Goal: Transaction & Acquisition: Purchase product/service

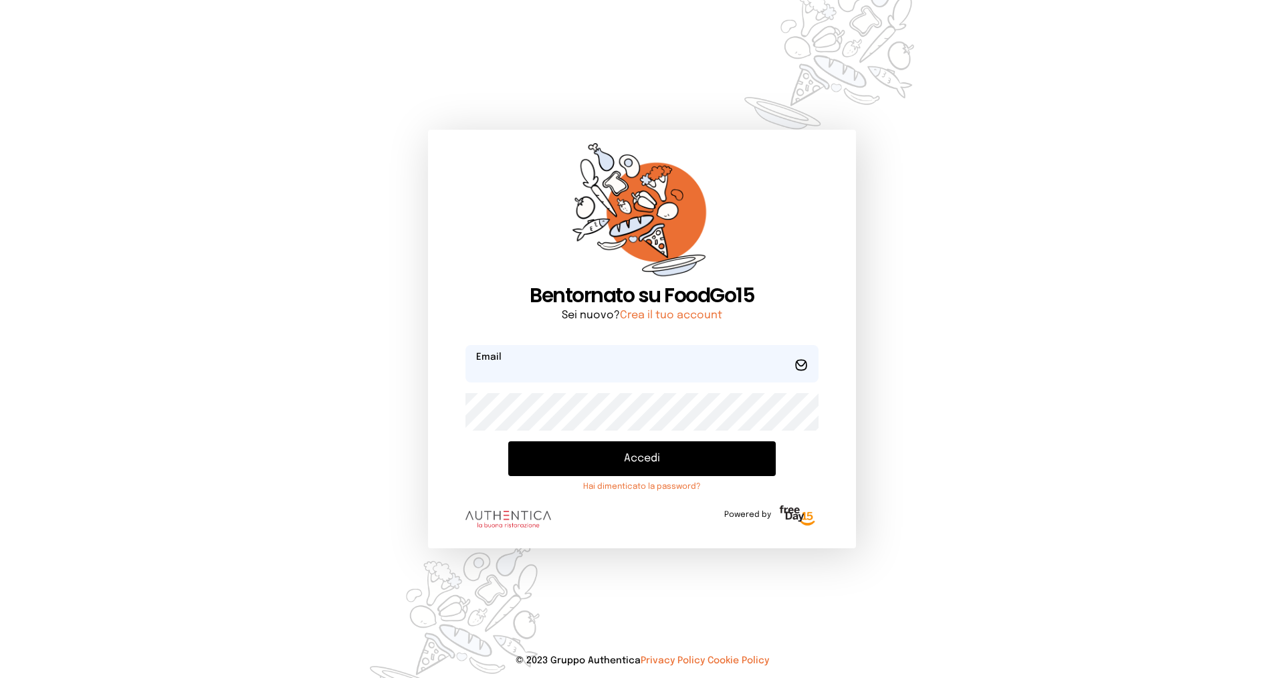
type input "**********"
click at [609, 449] on button "Accedi" at bounding box center [641, 458] width 267 height 35
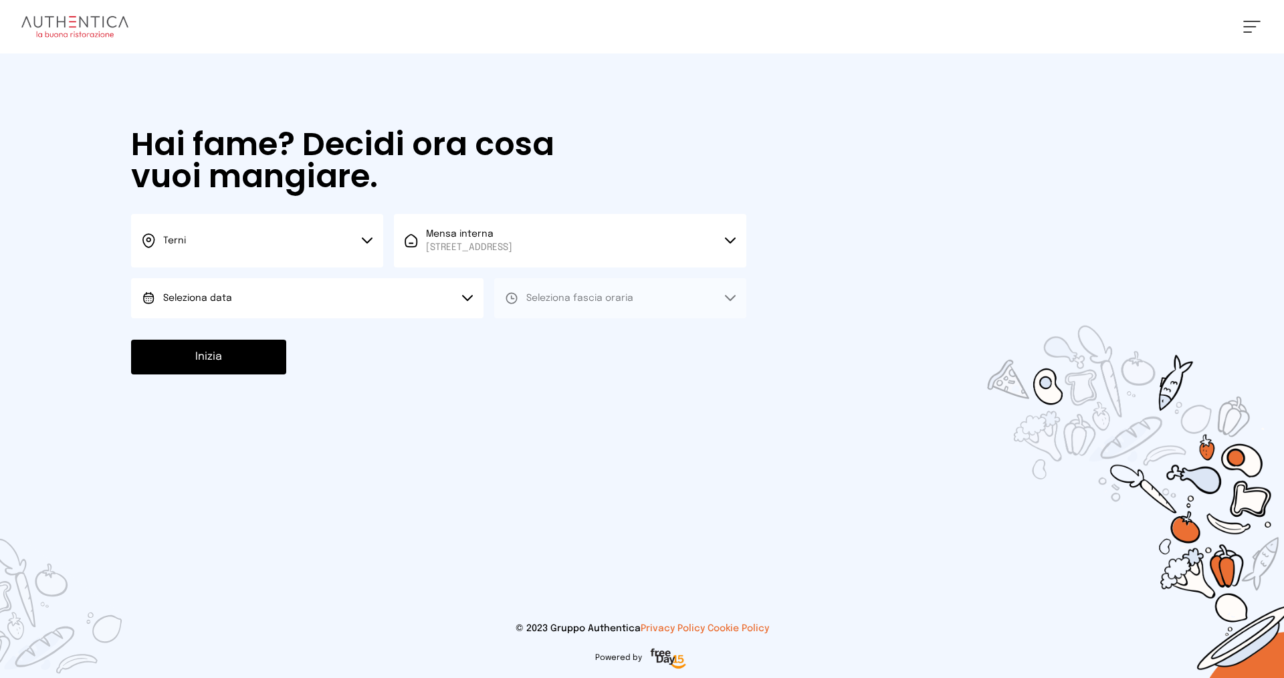
click at [352, 306] on button "Seleziona data" at bounding box center [307, 298] width 352 height 40
click at [345, 337] on li "[DATE], [DATE]" at bounding box center [307, 335] width 352 height 35
click at [607, 292] on span "Seleziona fascia oraria" at bounding box center [579, 298] width 107 height 13
click at [610, 347] on li "Pranzo" at bounding box center [620, 335] width 252 height 35
click at [225, 347] on button "Inizia" at bounding box center [208, 357] width 155 height 35
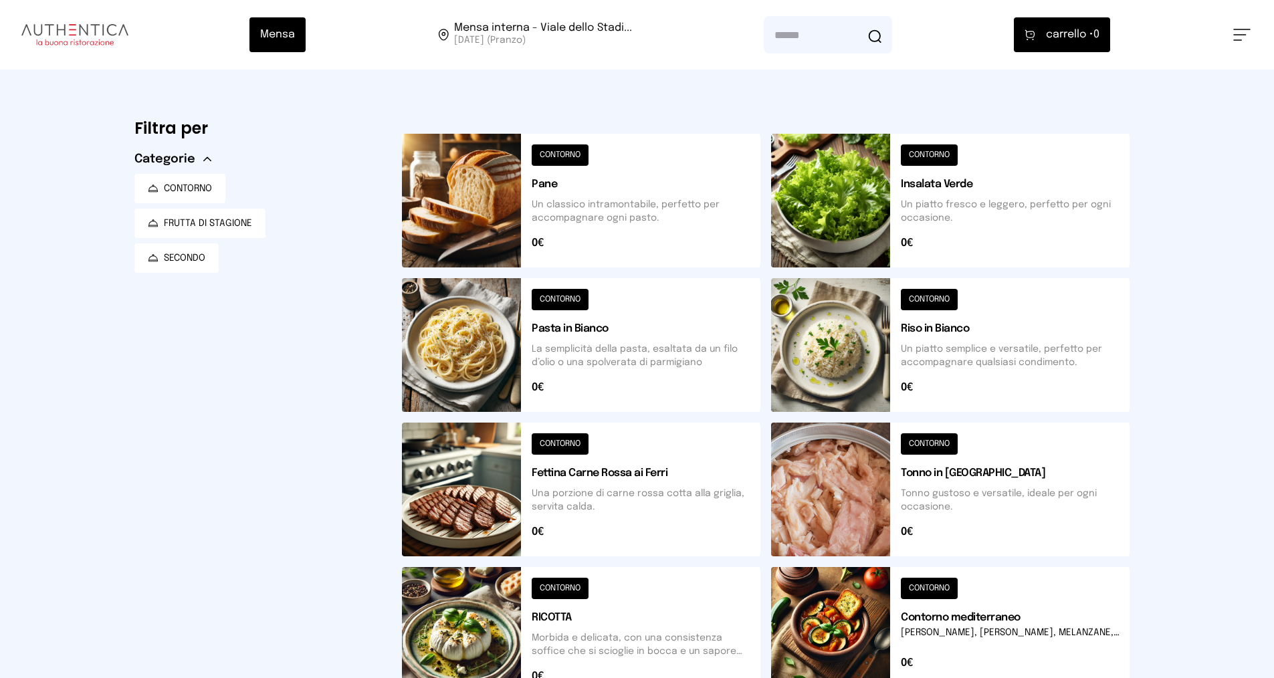
scroll to position [334, 0]
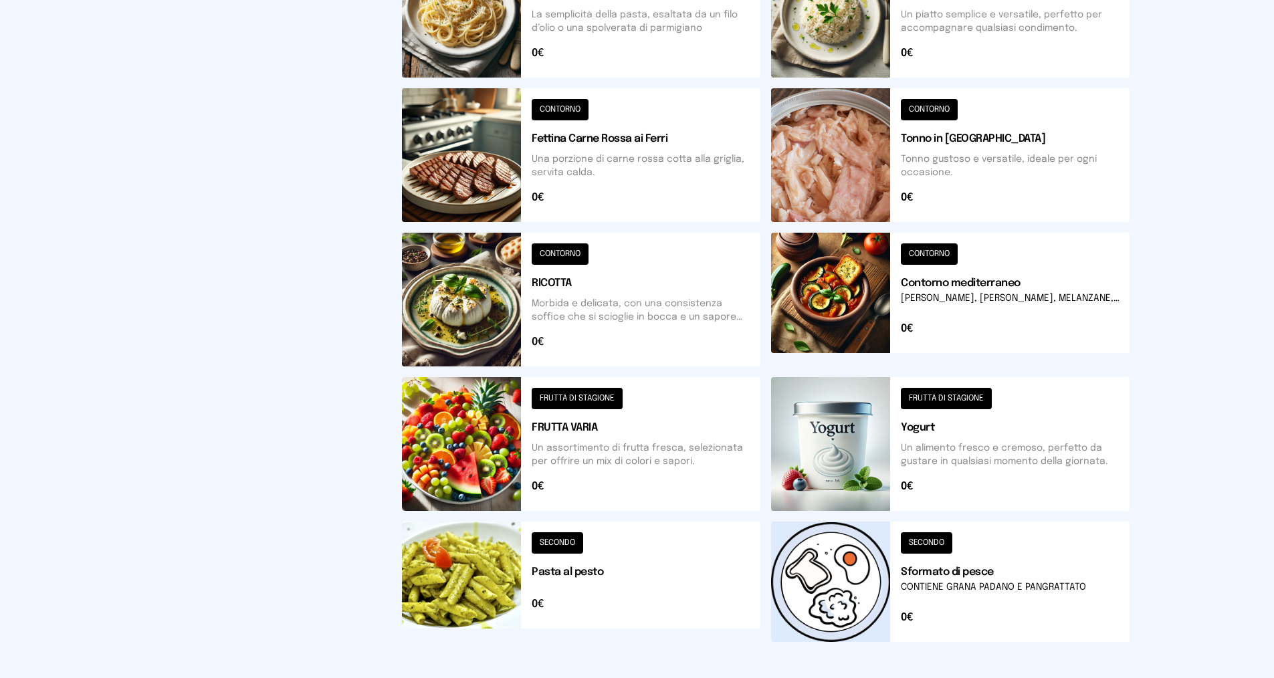
click at [547, 560] on button at bounding box center [581, 581] width 358 height 120
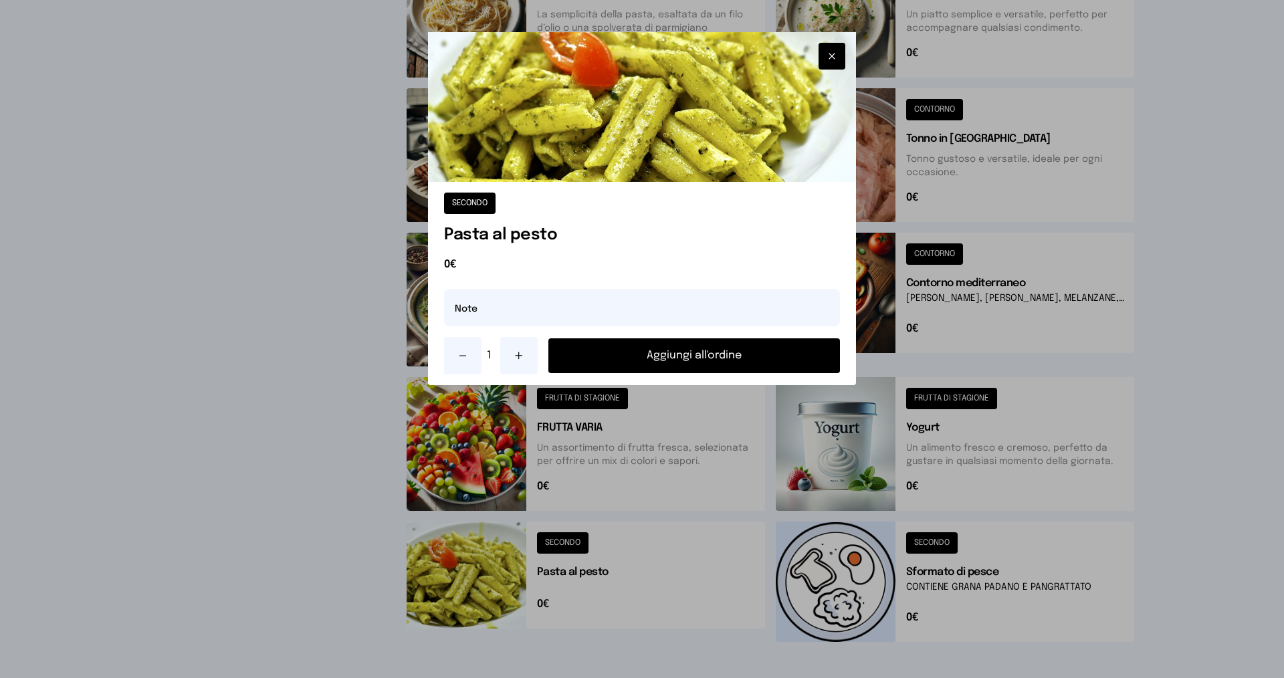
click at [660, 353] on button "Aggiungi all'ordine" at bounding box center [694, 355] width 292 height 35
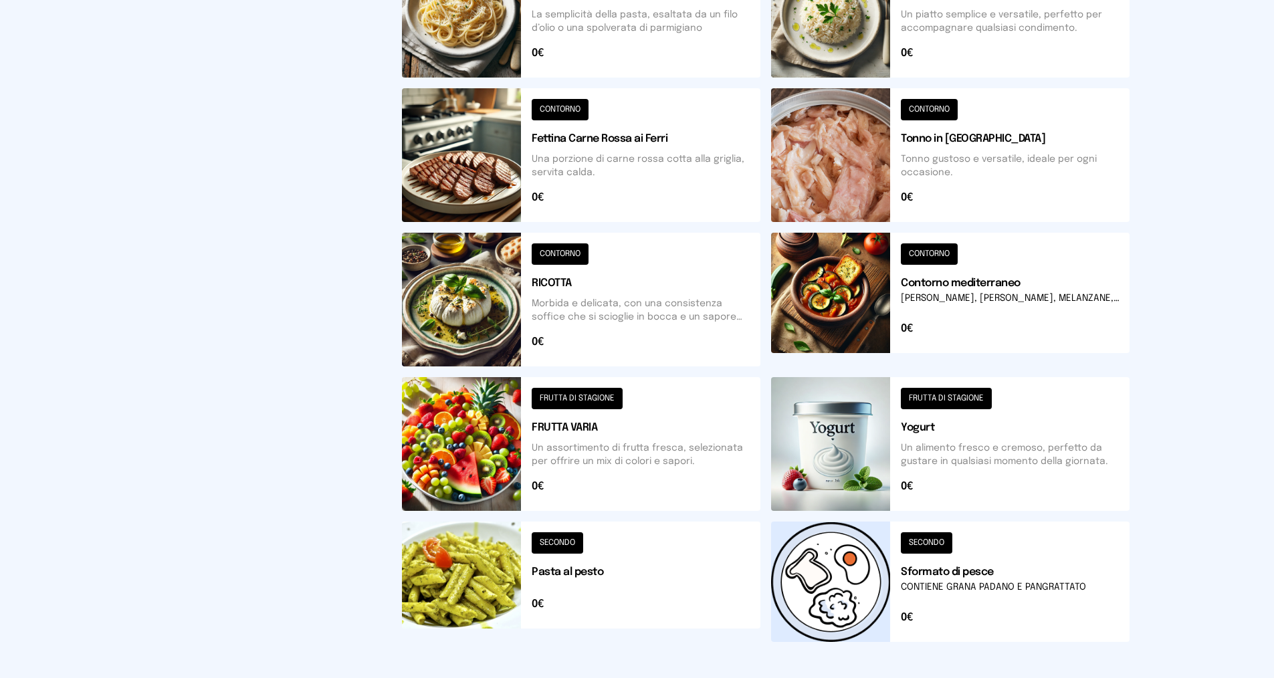
click at [1007, 300] on button at bounding box center [950, 300] width 358 height 134
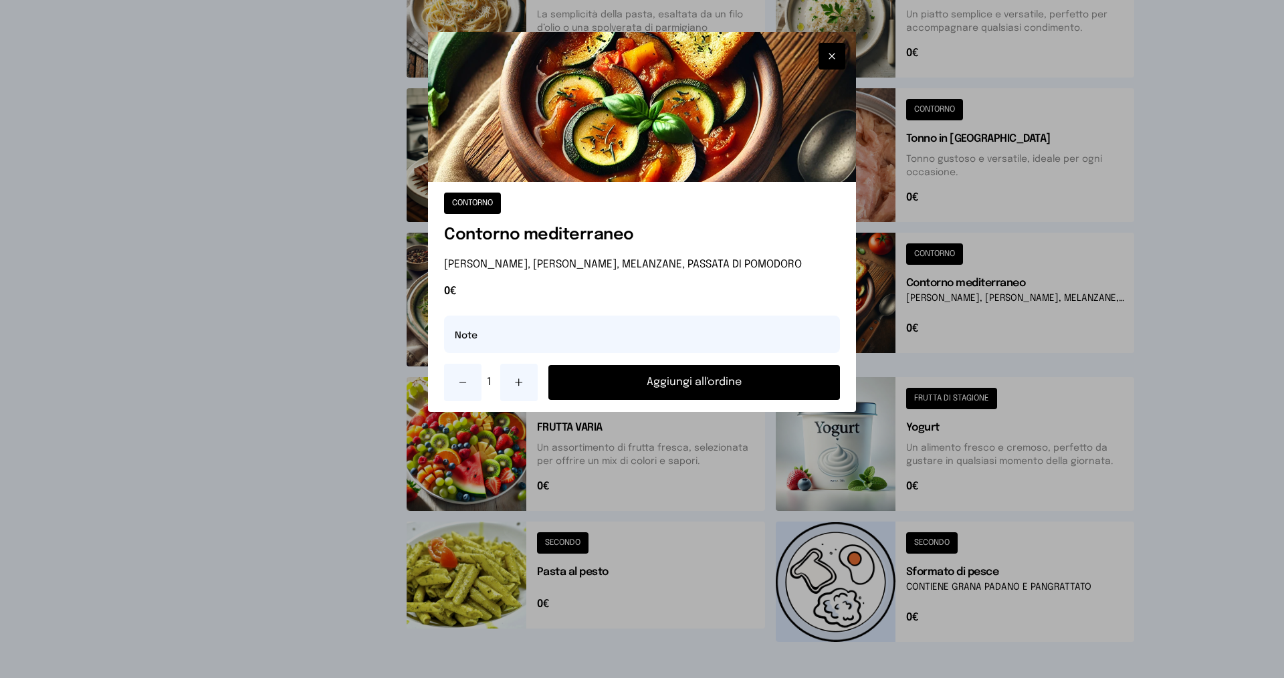
click at [711, 386] on button "Aggiungi all'ordine" at bounding box center [694, 382] width 292 height 35
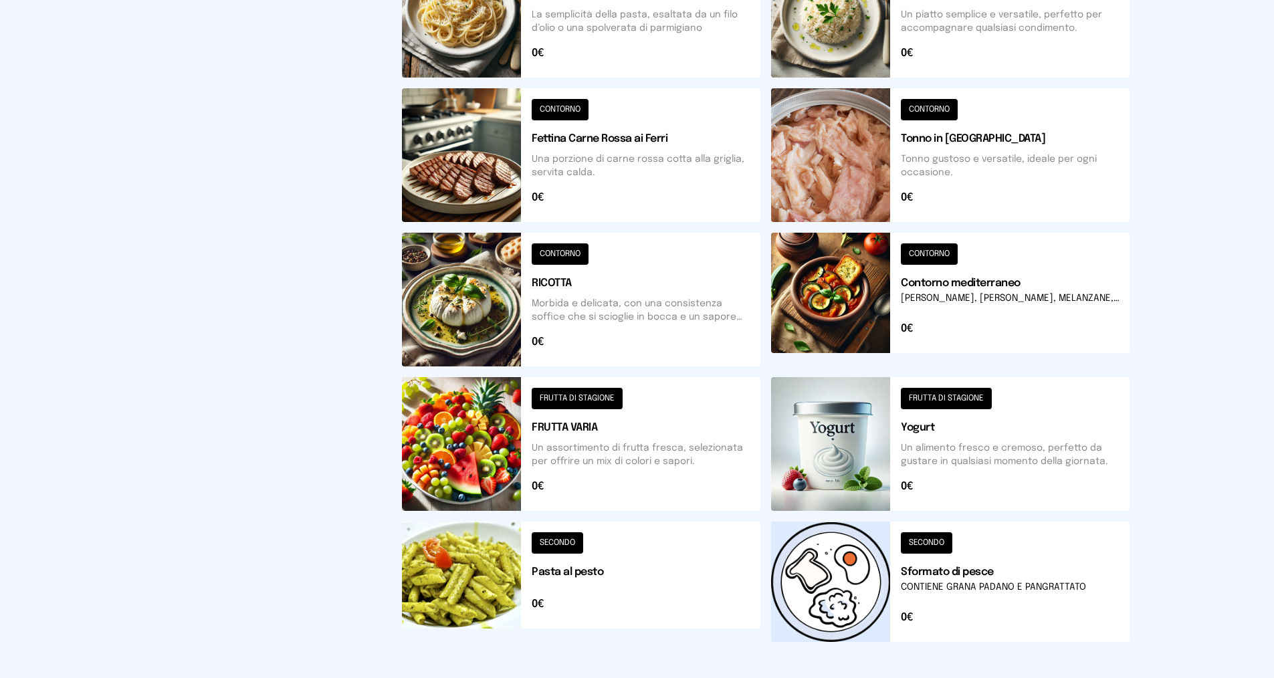
click at [984, 572] on button at bounding box center [950, 581] width 358 height 120
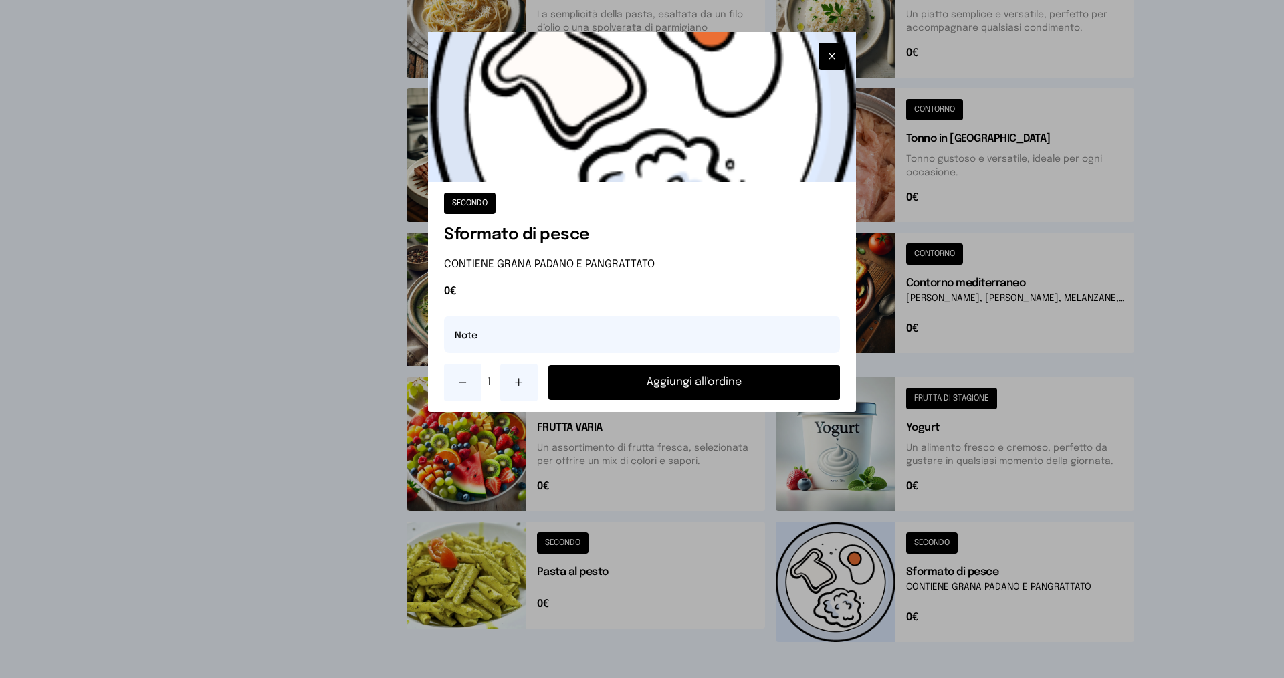
click at [775, 394] on button "Aggiungi all'ordine" at bounding box center [694, 382] width 292 height 35
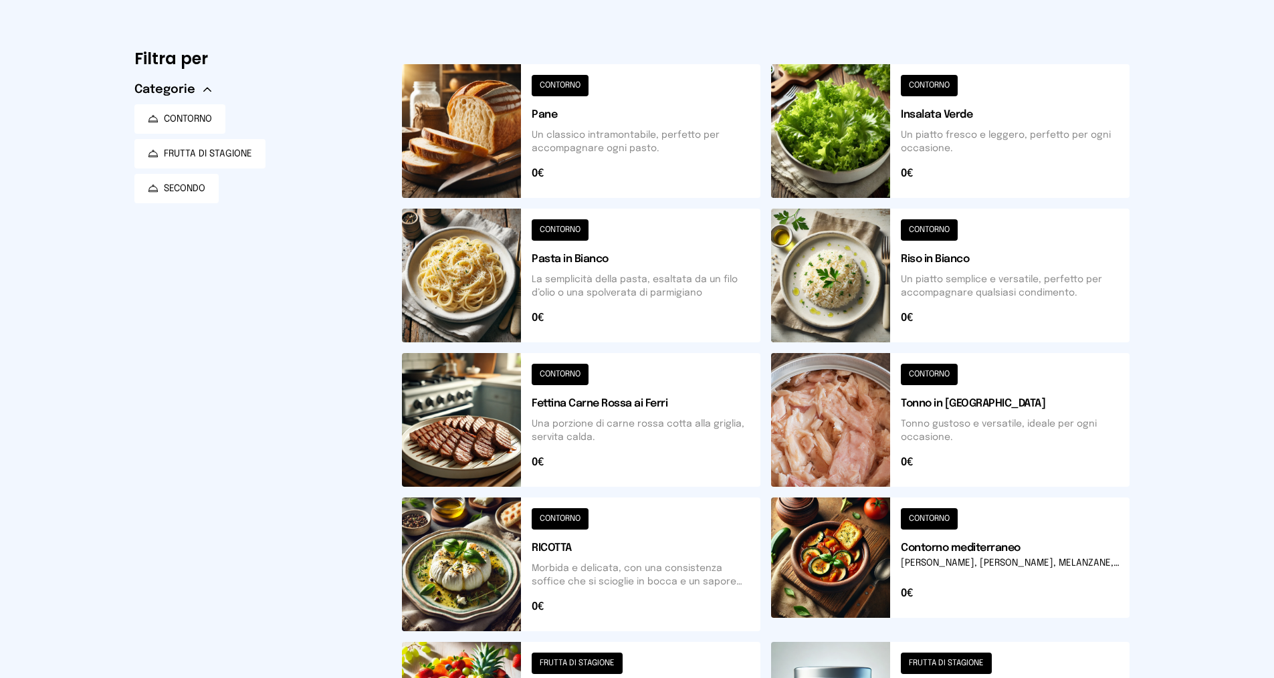
scroll to position [0, 0]
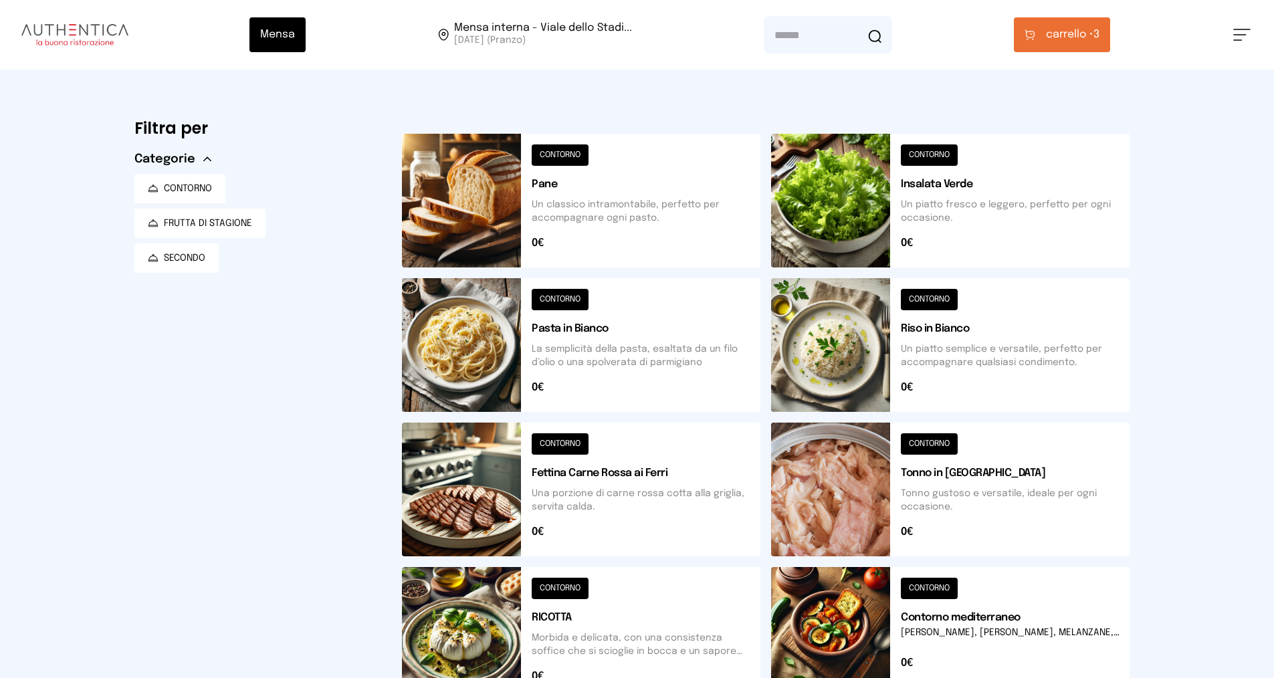
click at [1066, 36] on span "carrello •" at bounding box center [1069, 35] width 47 height 16
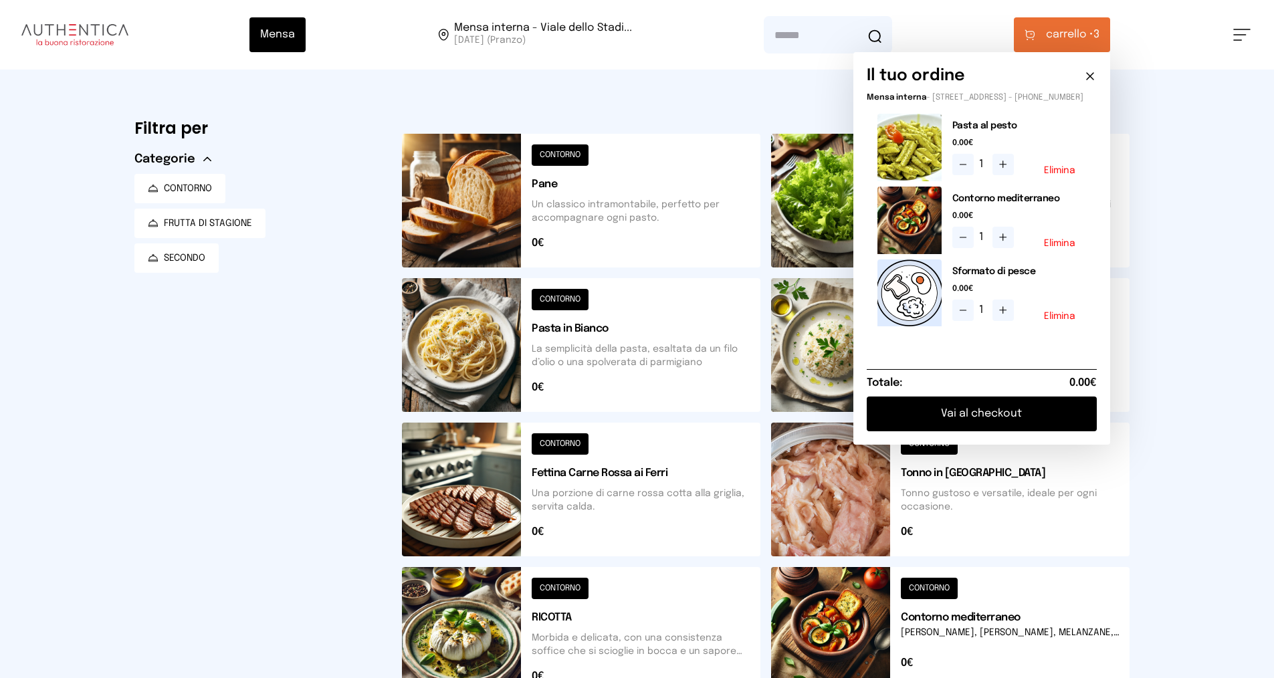
click at [992, 411] on button "Vai al checkout" at bounding box center [981, 413] width 230 height 35
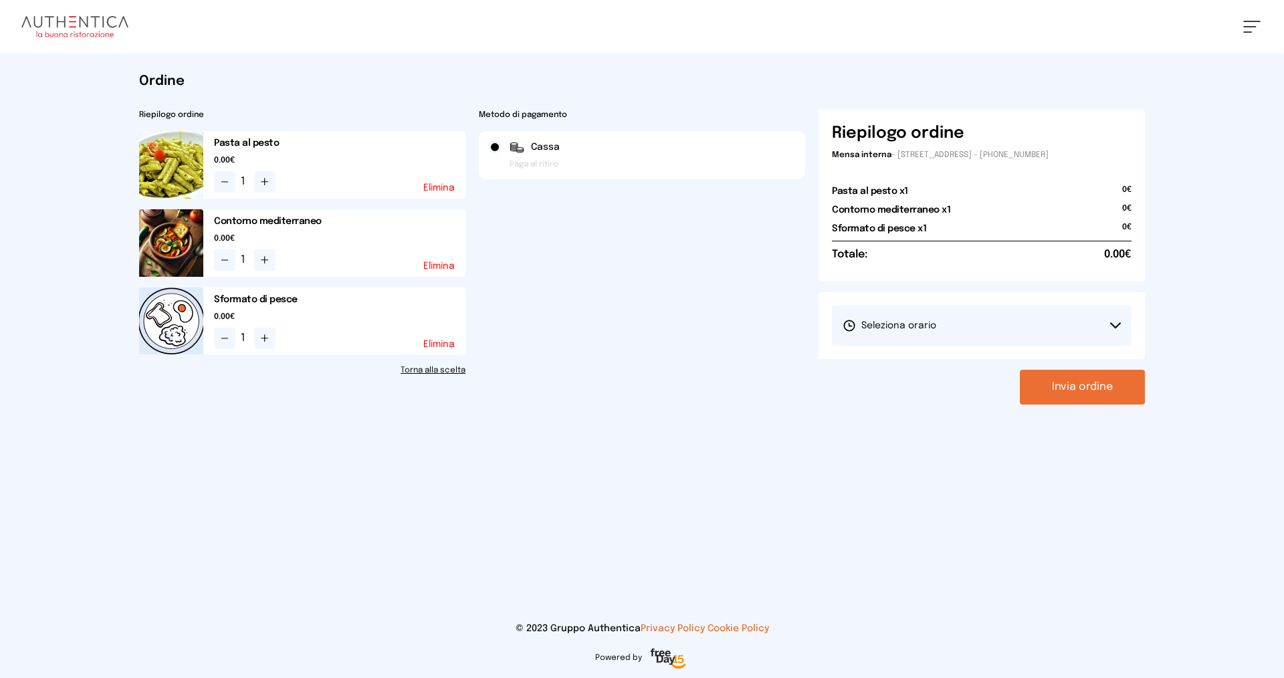
click at [957, 330] on button "Seleziona orario" at bounding box center [982, 326] width 300 height 40
click at [951, 373] on li "1° Turno (13:00 - 15:00)" at bounding box center [982, 363] width 300 height 35
click at [1064, 394] on button "Invia ordine" at bounding box center [1082, 387] width 125 height 35
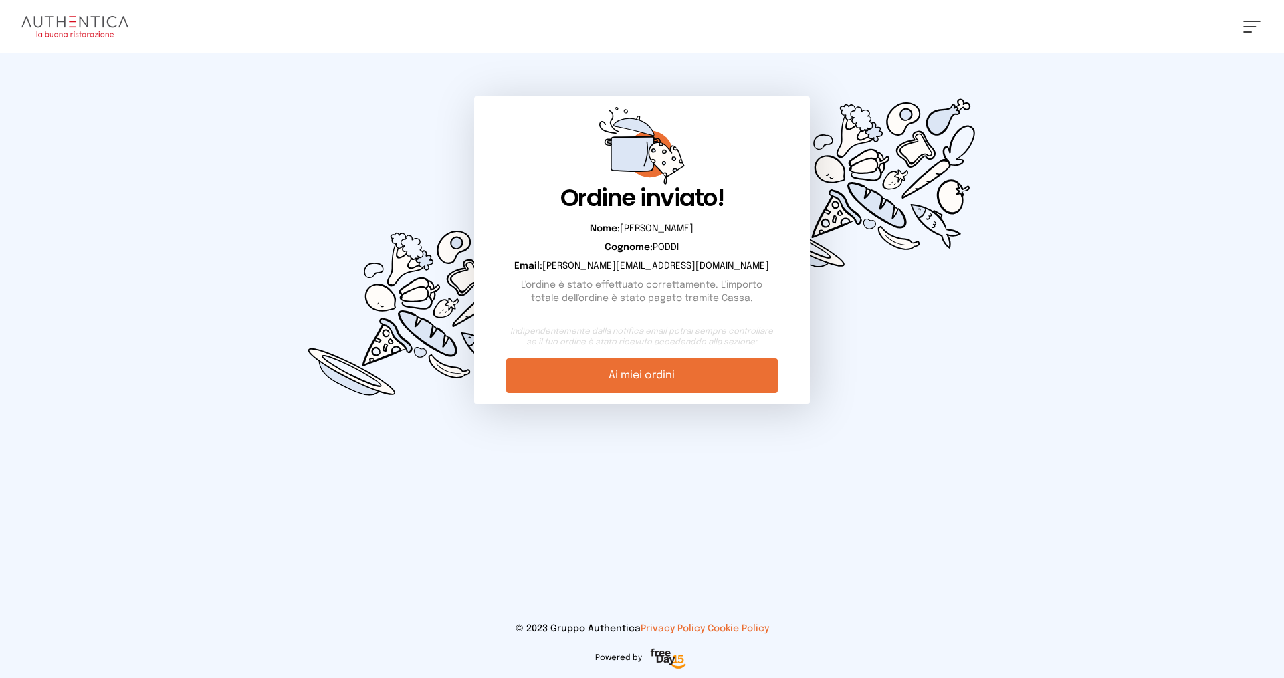
click at [627, 378] on link "Ai miei ordini" at bounding box center [641, 375] width 271 height 35
